Goal: Transaction & Acquisition: Purchase product/service

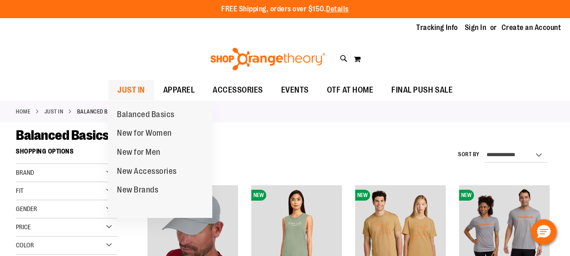
type input "**********"
click at [130, 87] on span "JUST IN" at bounding box center [131, 90] width 28 height 20
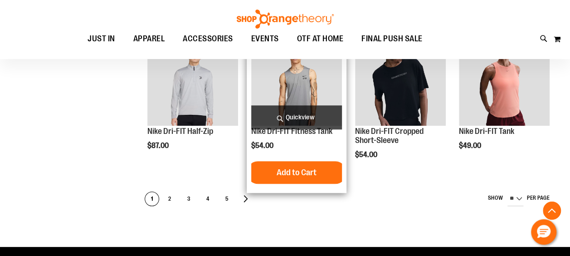
scroll to position [498, 0]
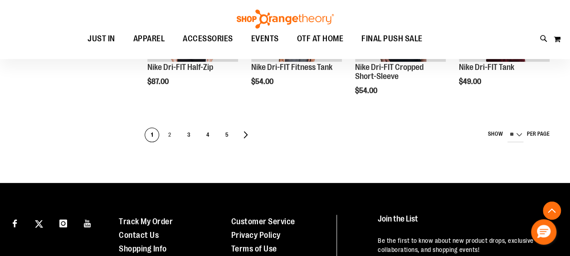
click at [169, 132] on span "2" at bounding box center [170, 135] width 14 height 15
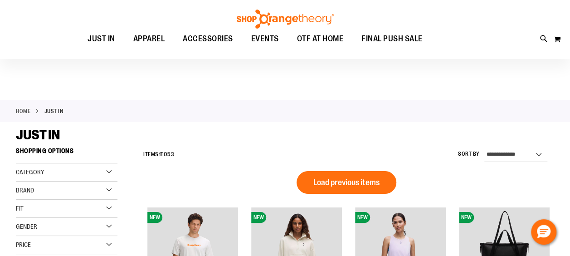
scroll to position [136, 0]
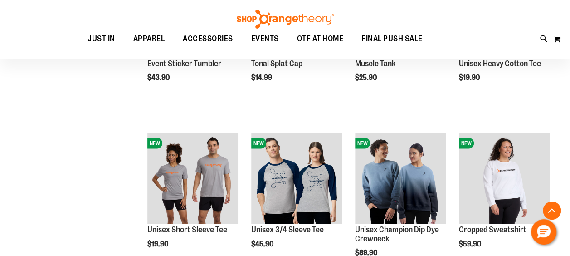
scroll to position [906, 0]
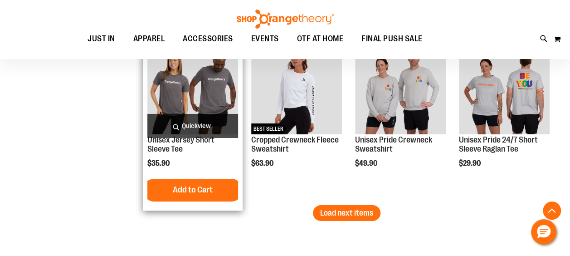
scroll to position [1541, 0]
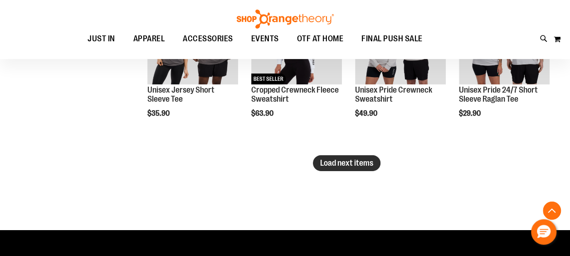
type input "**********"
click at [355, 159] on span "Load next items" at bounding box center [346, 162] width 53 height 9
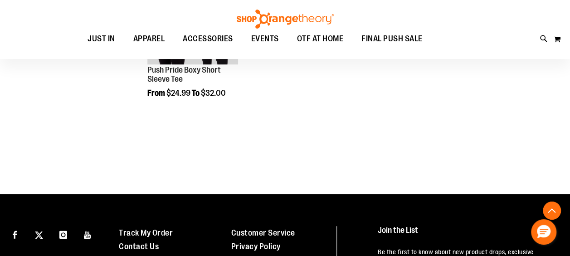
scroll to position [1949, 0]
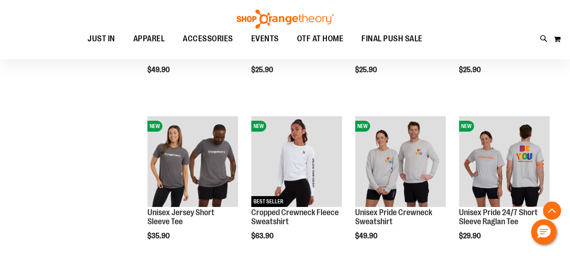
scroll to position [1314, 0]
